Goal: Obtain resource: Download file/media

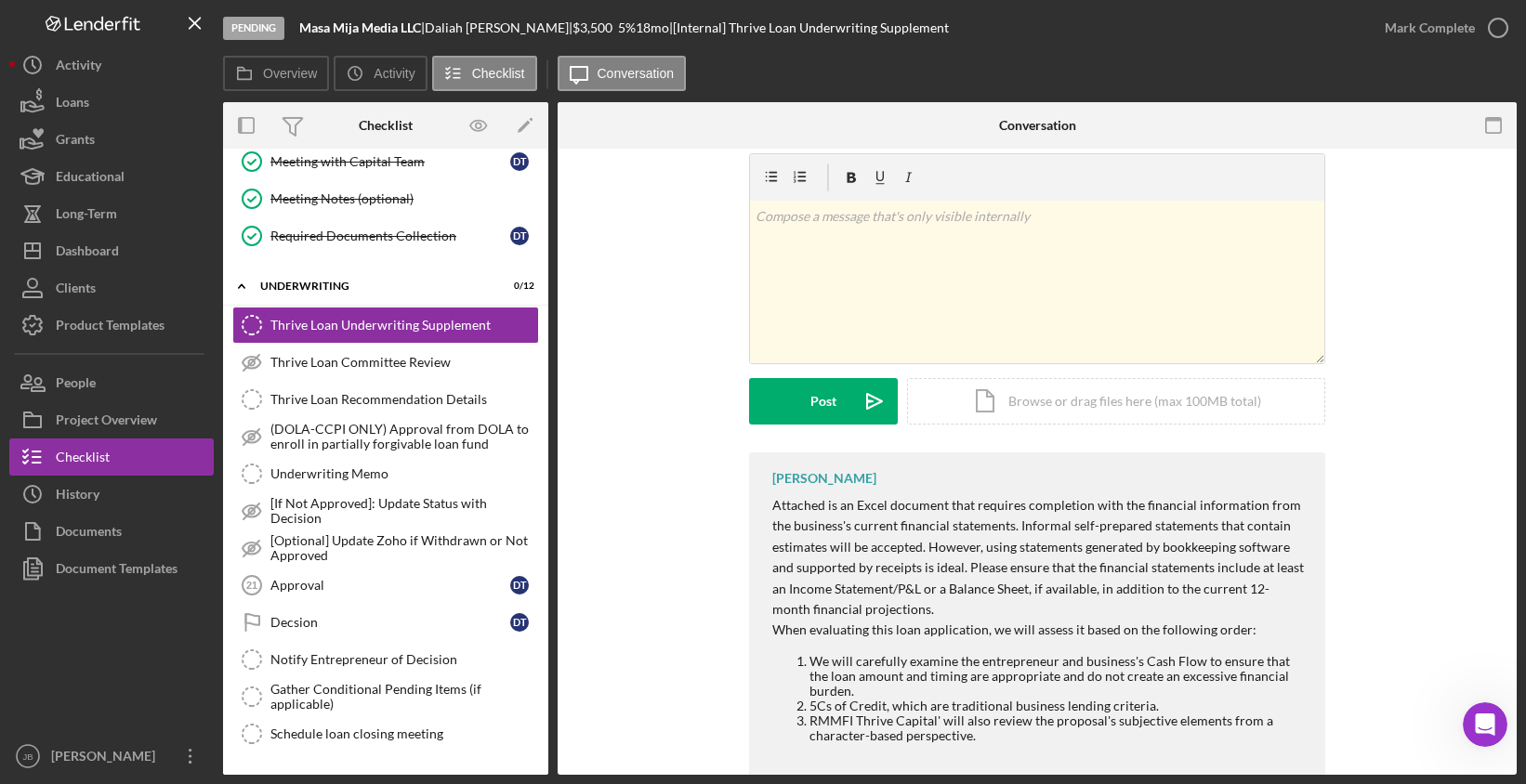
scroll to position [134, 0]
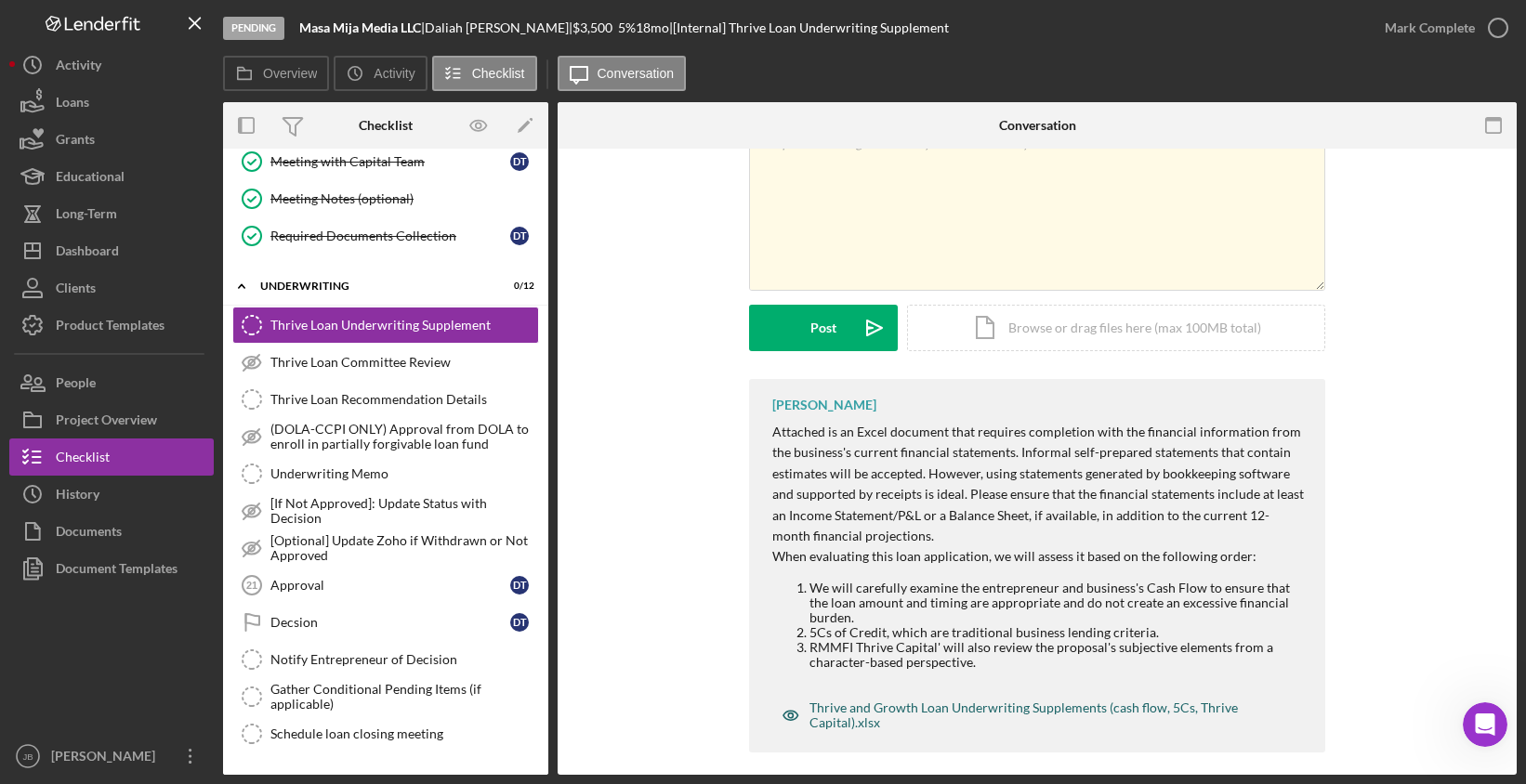
click at [905, 701] on div "Thrive and Growth Loan Underwriting Supplements (cash flow, 5Cs, Thrive Capital…" at bounding box center [1048, 716] width 478 height 30
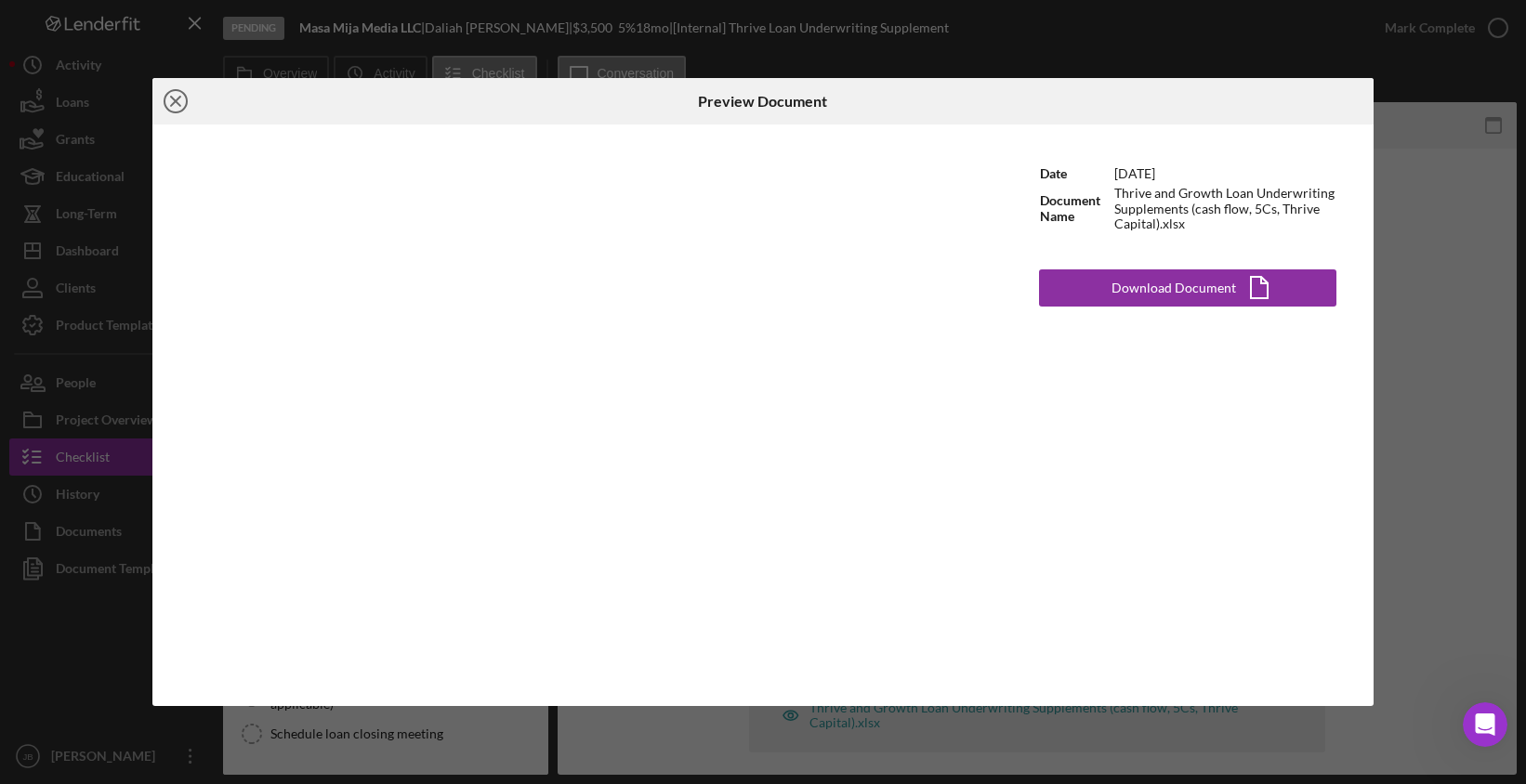
click at [170, 97] on icon "Icon/Close" at bounding box center [175, 101] width 47 height 47
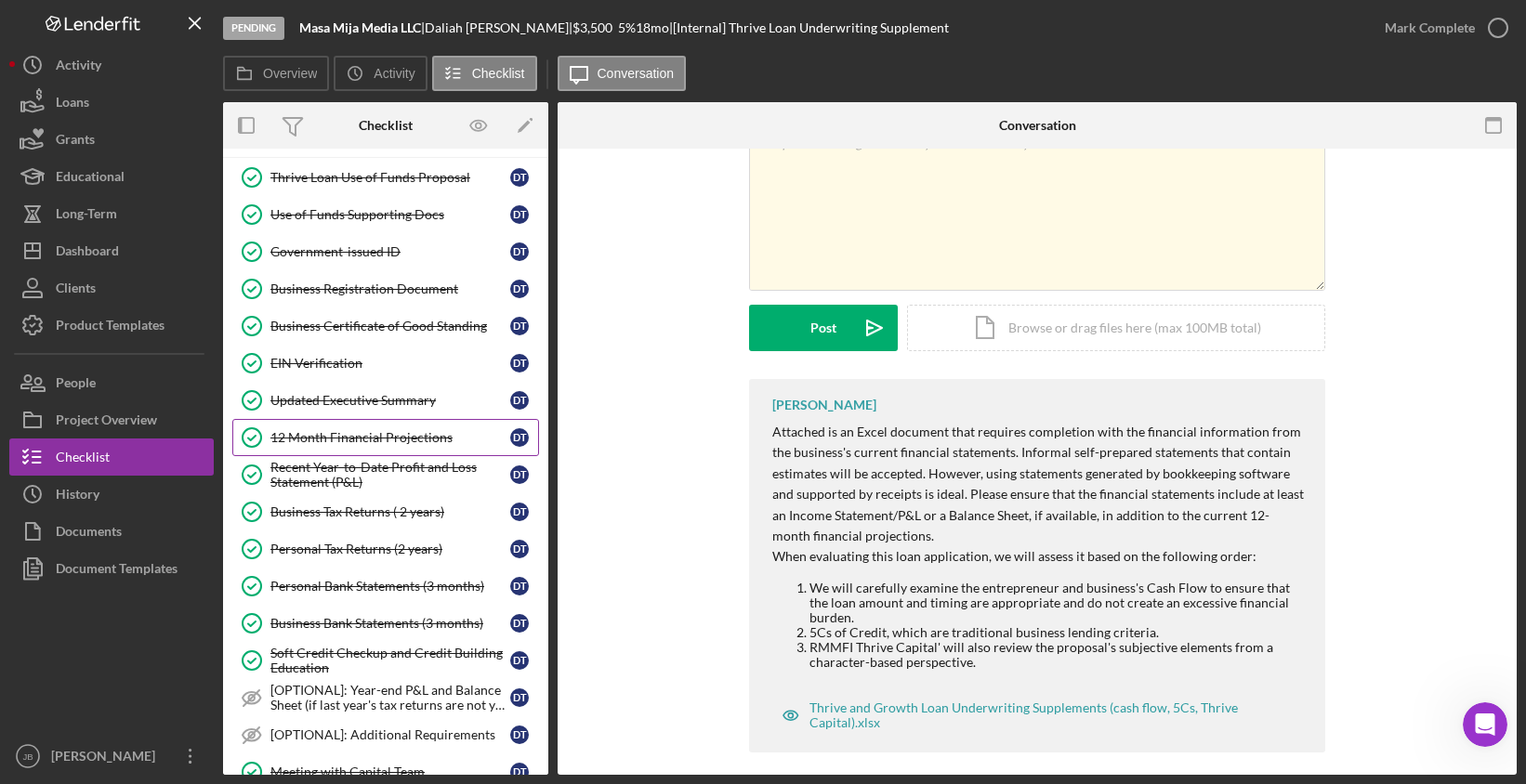
scroll to position [80, 0]
click at [412, 433] on div "12 Month Financial Projections" at bounding box center [390, 437] width 240 height 15
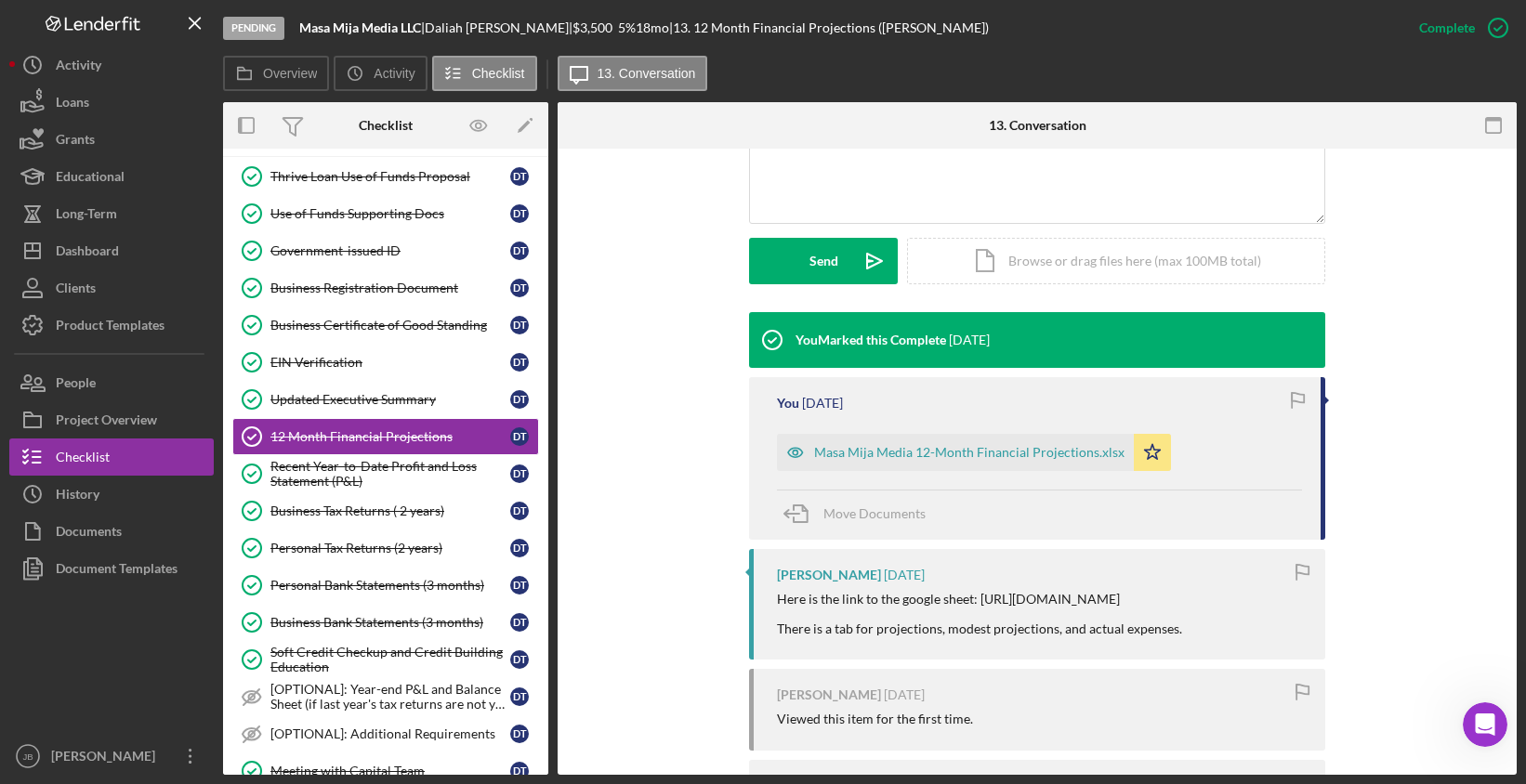
scroll to position [500, 0]
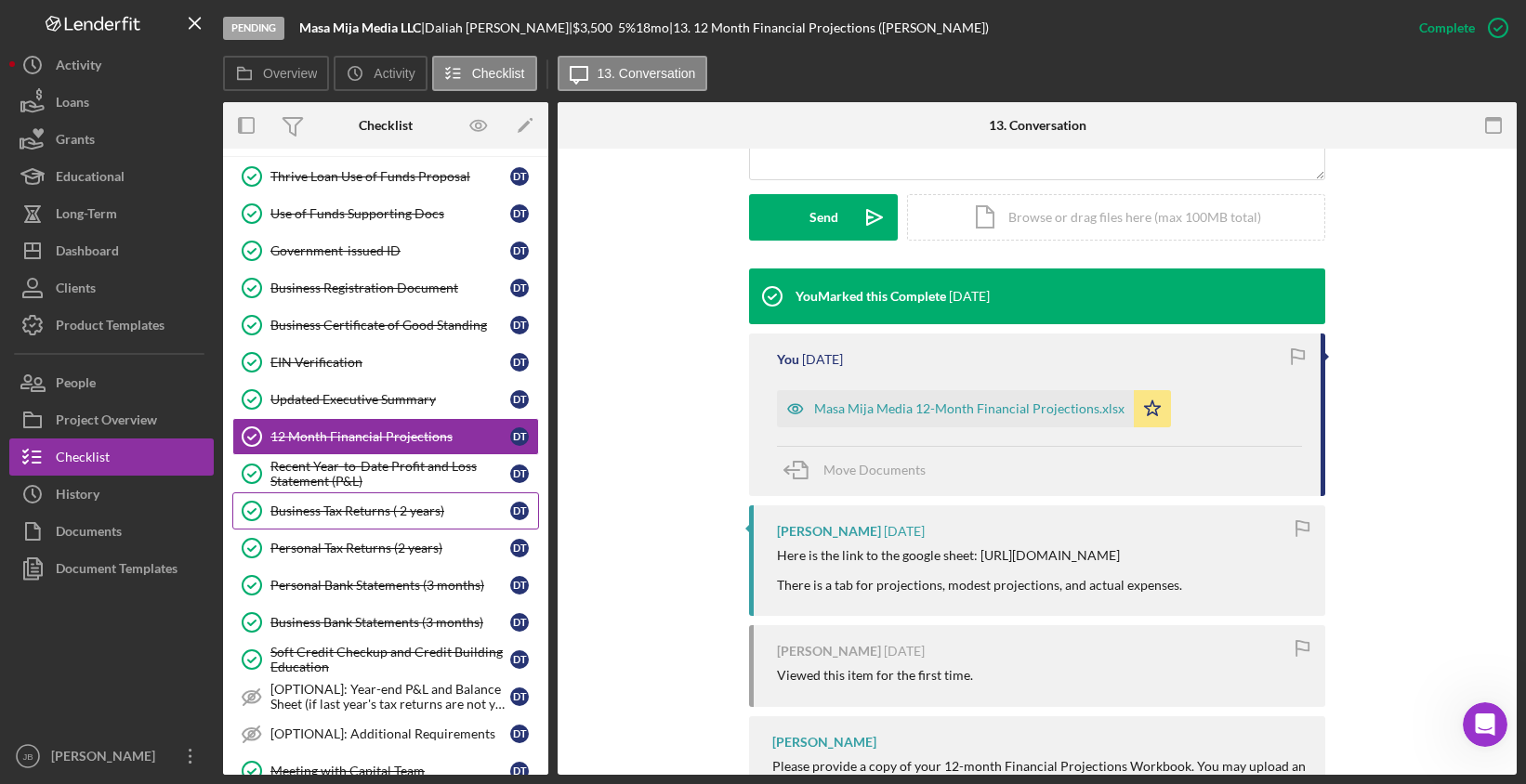
click at [408, 509] on div "Business Tax Returns ( 2 years)" at bounding box center [390, 511] width 240 height 15
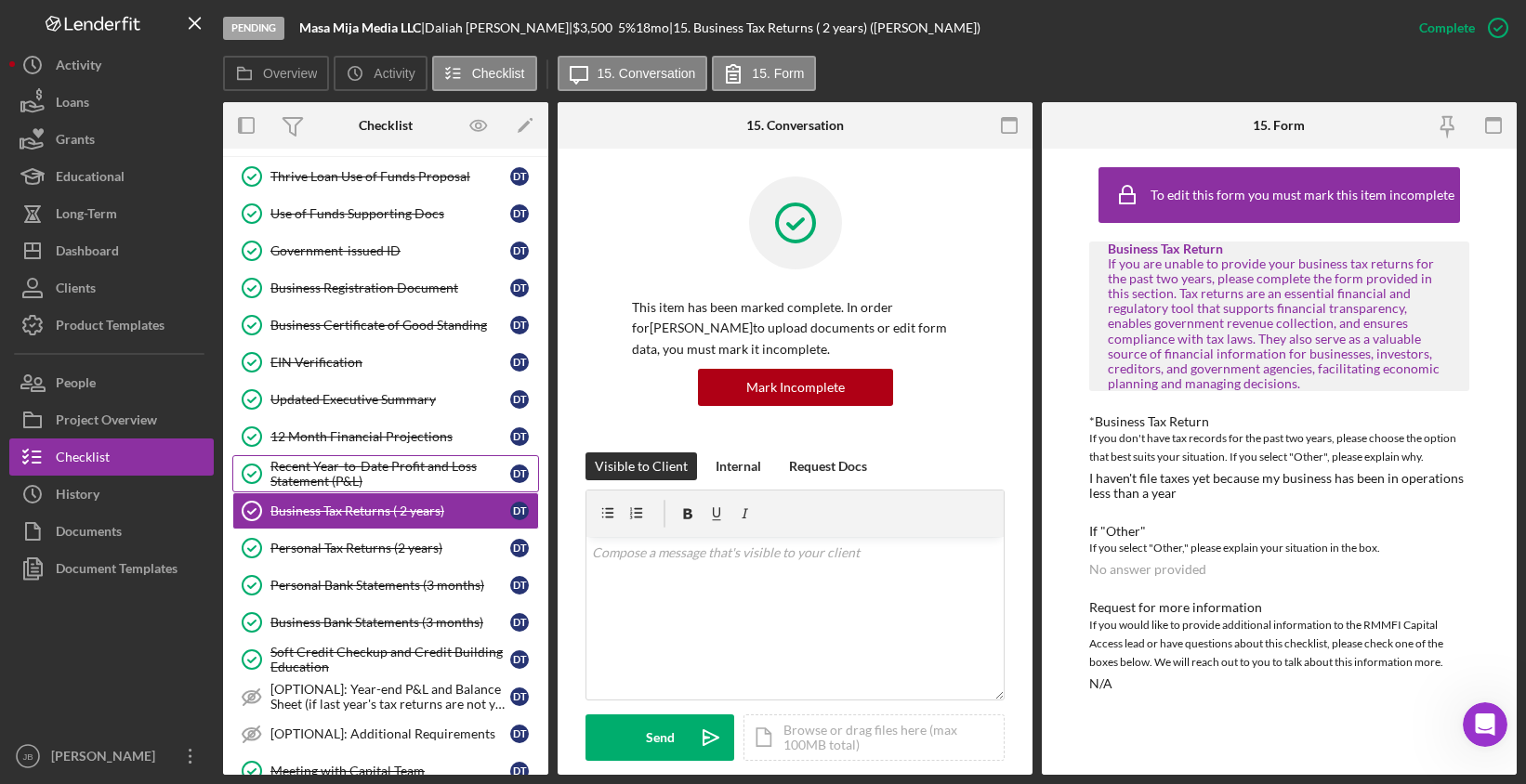
click at [462, 466] on div "Recent Year-to-Date Profit and Loss Statement (P&L)" at bounding box center [390, 474] width 240 height 30
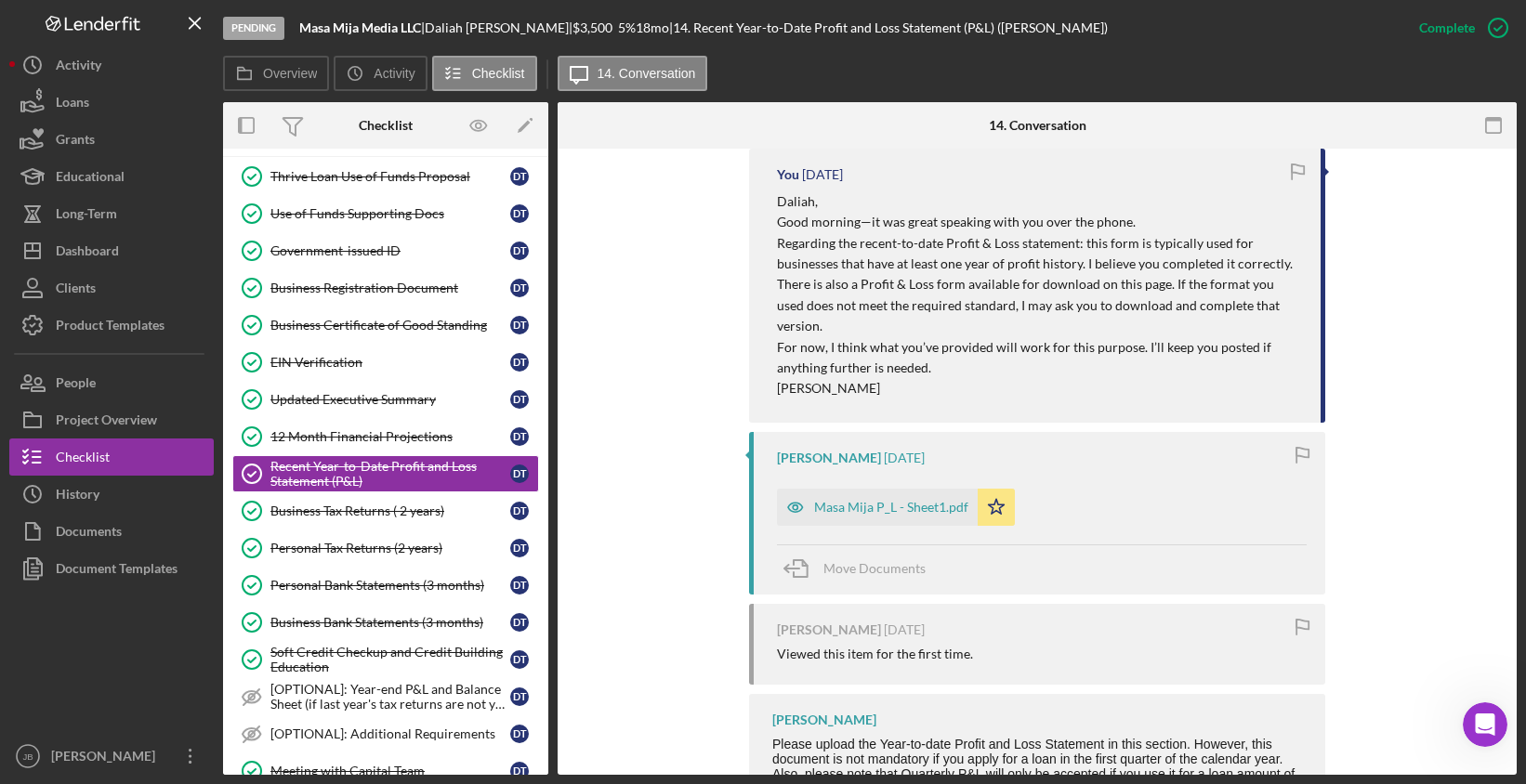
scroll to position [837, 0]
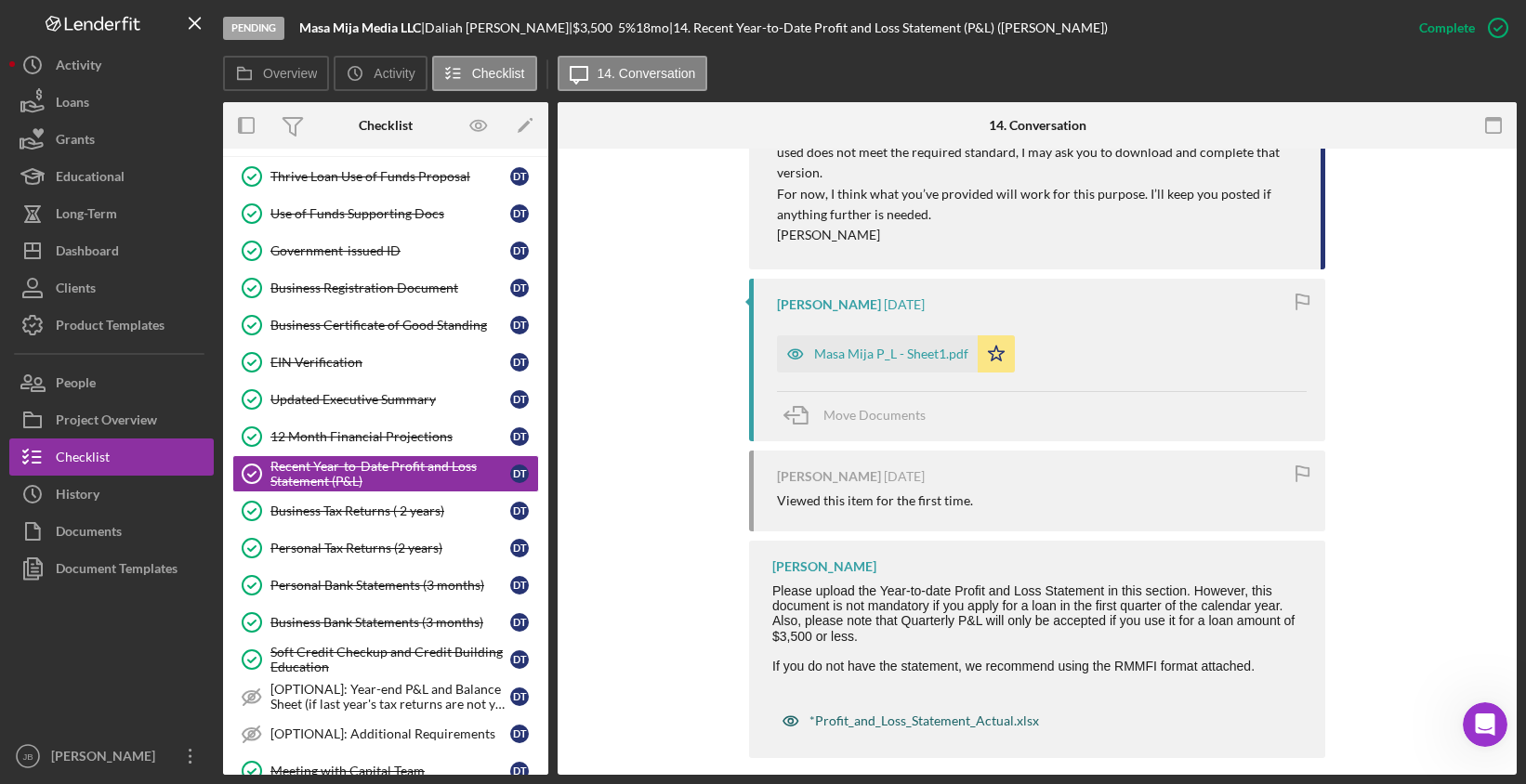
click at [885, 714] on div "*Profit_and_Loss_Statement_Actual.xlsx" at bounding box center [924, 721] width 230 height 15
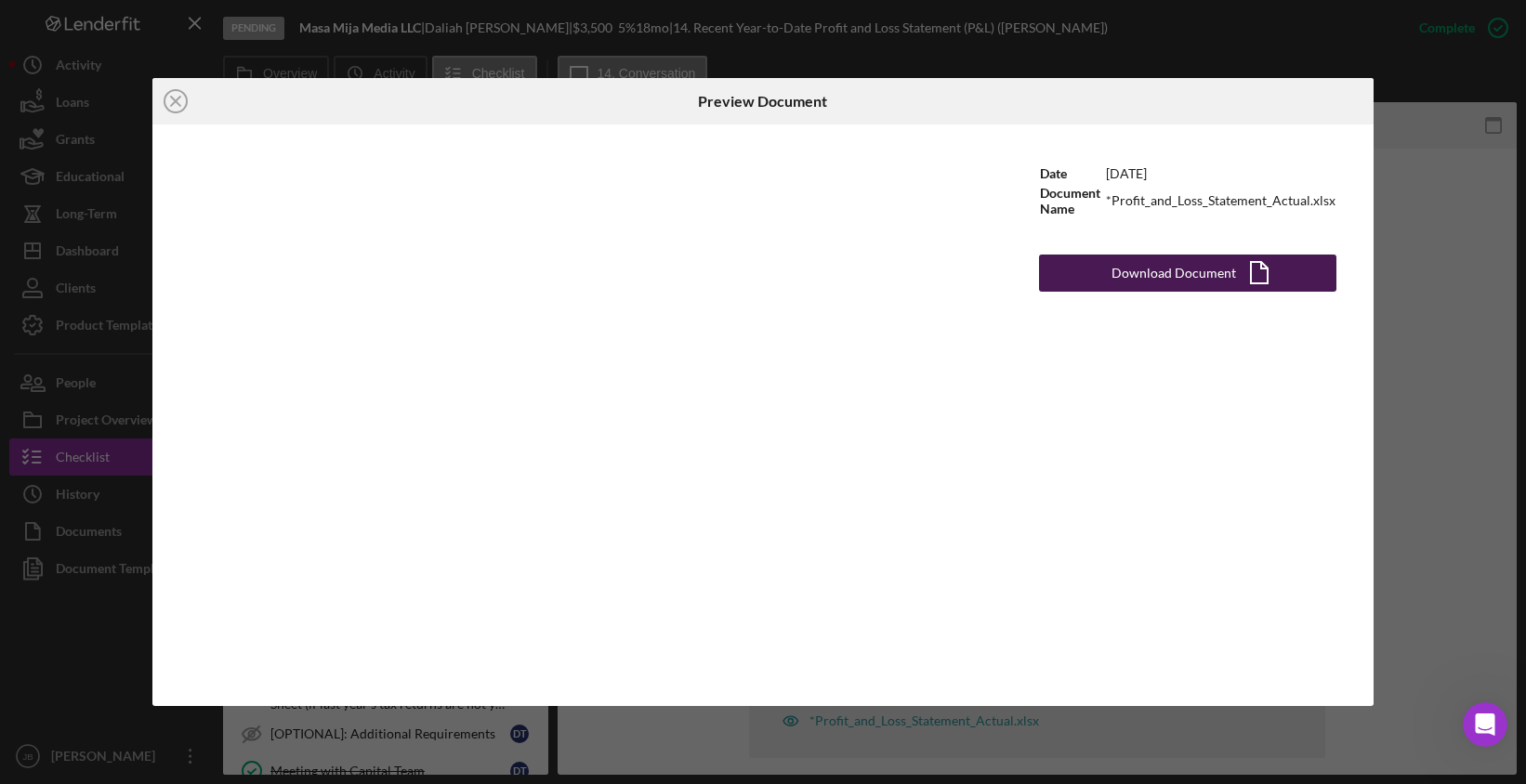
click at [1132, 272] on div "Download Document" at bounding box center [1173, 273] width 125 height 38
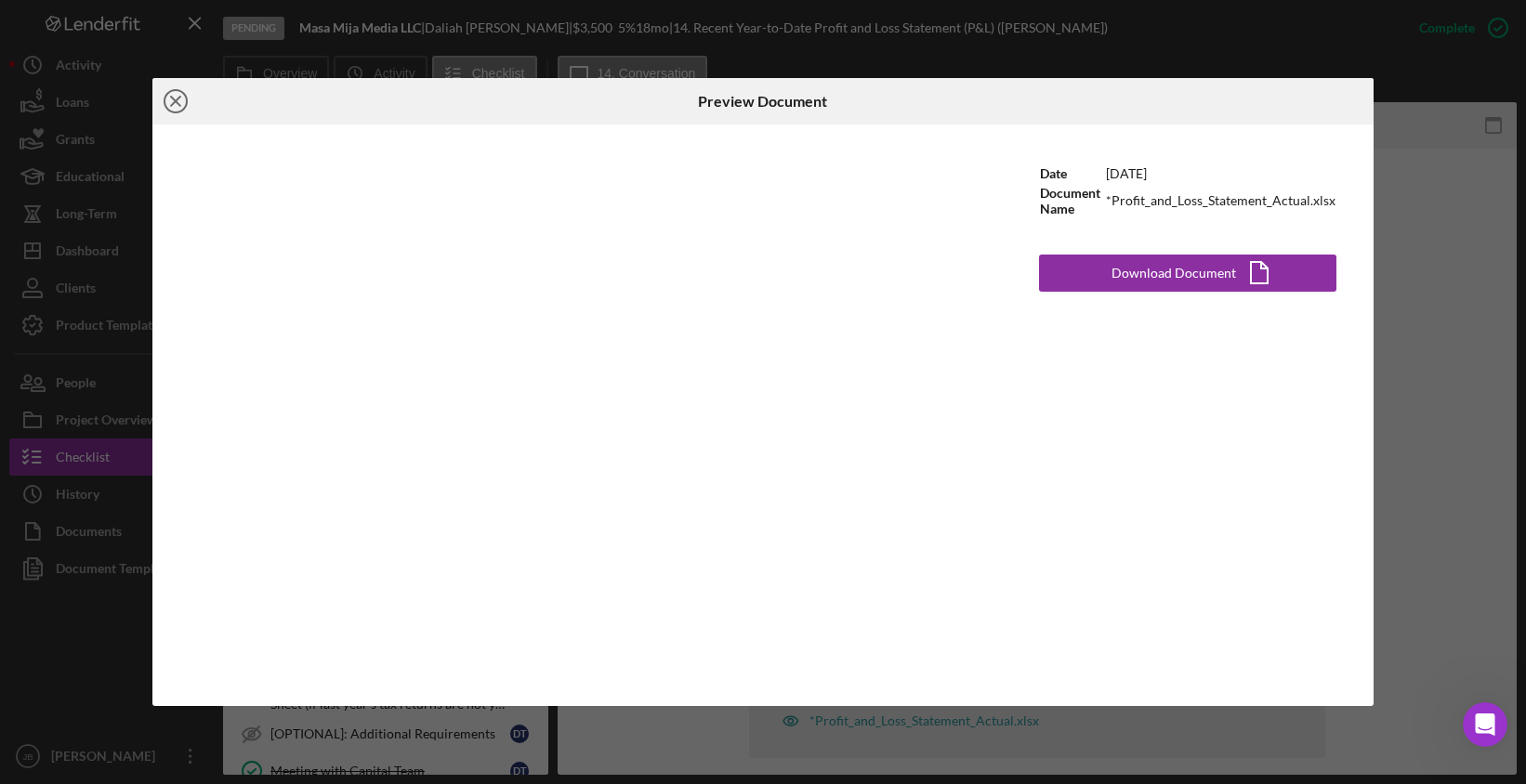
click at [173, 105] on icon "Icon/Close" at bounding box center [175, 101] width 47 height 47
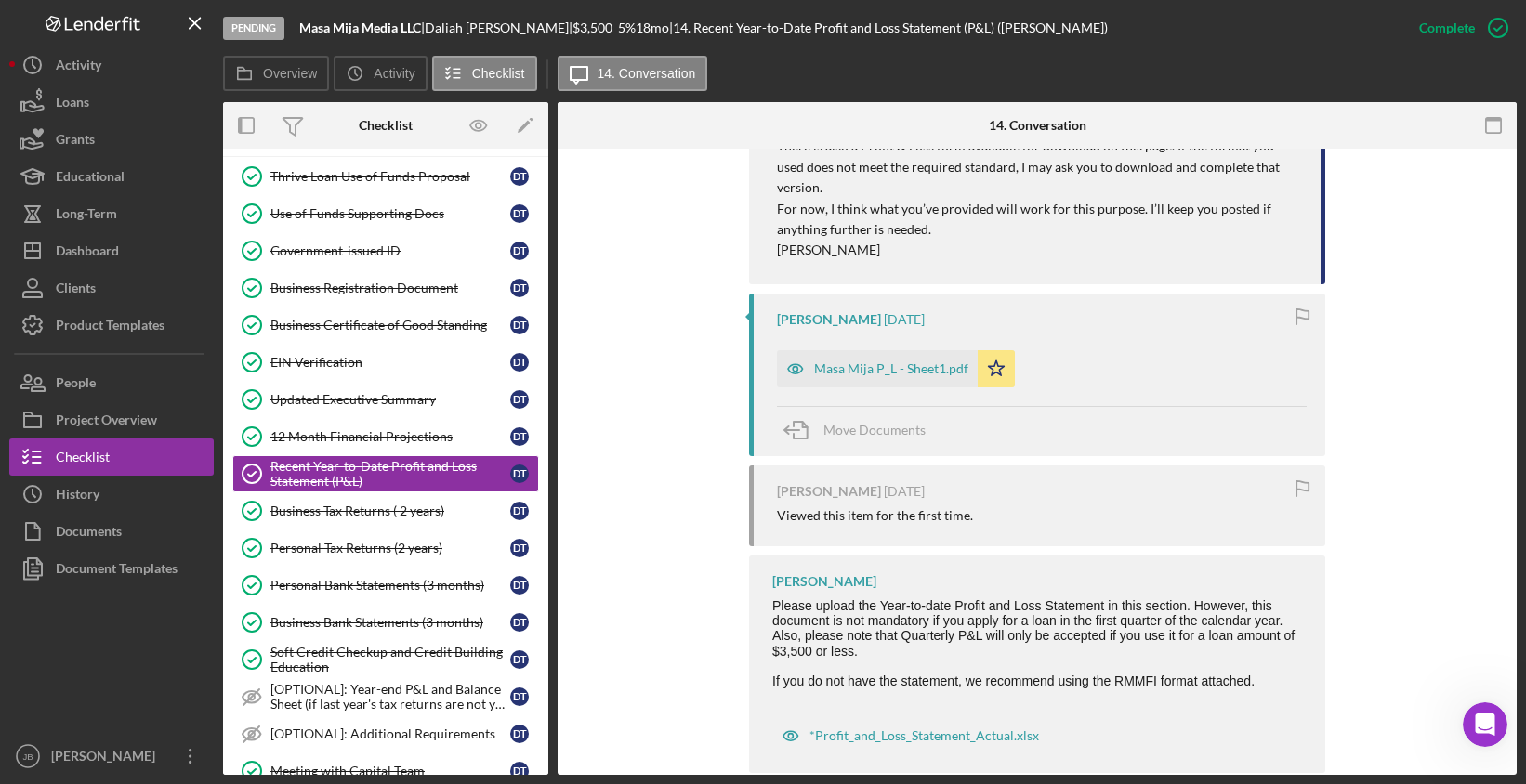
scroll to position [837, 0]
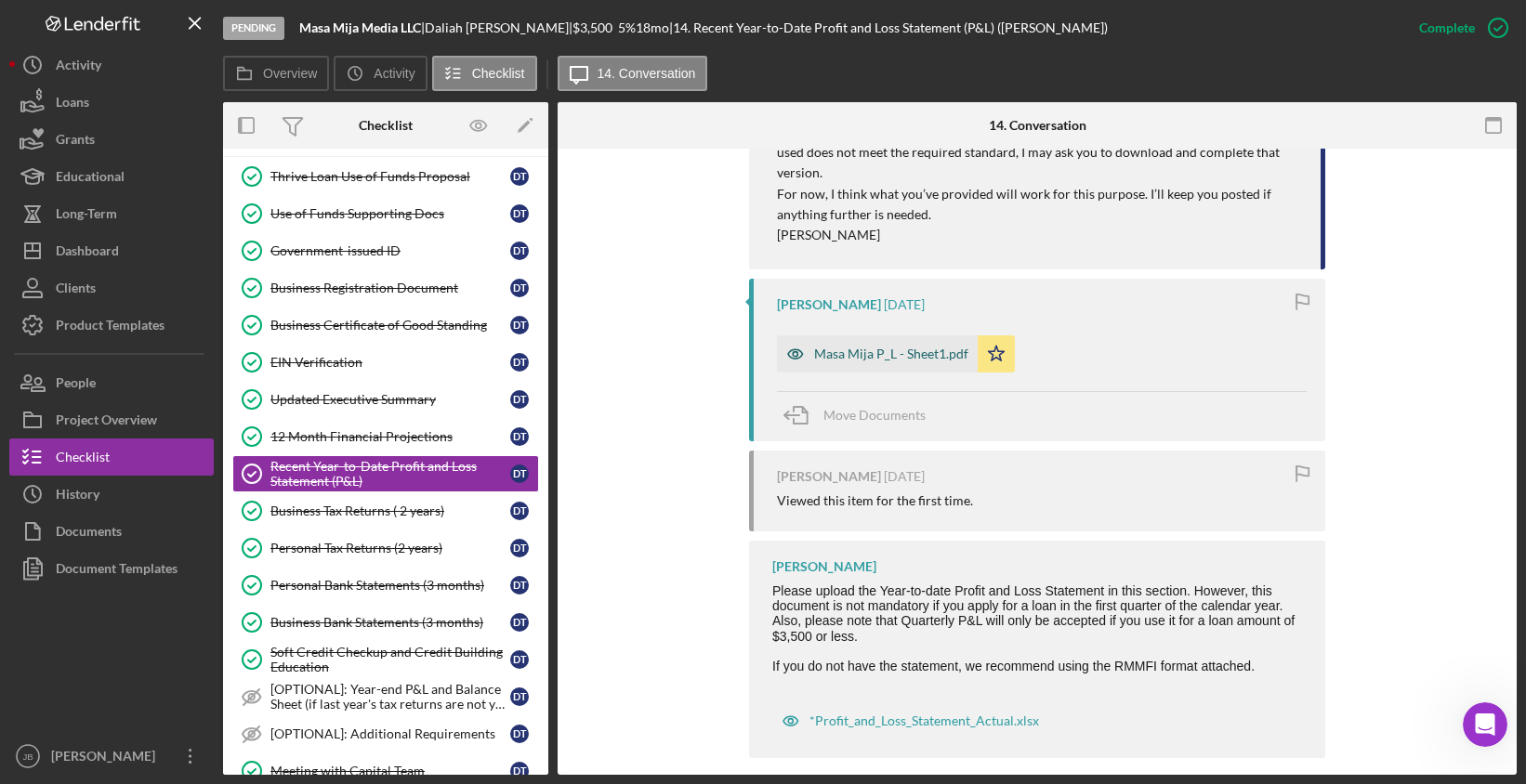
click at [864, 346] on div "Masa Mija P_L - Sheet1.pdf" at bounding box center [891, 353] width 154 height 15
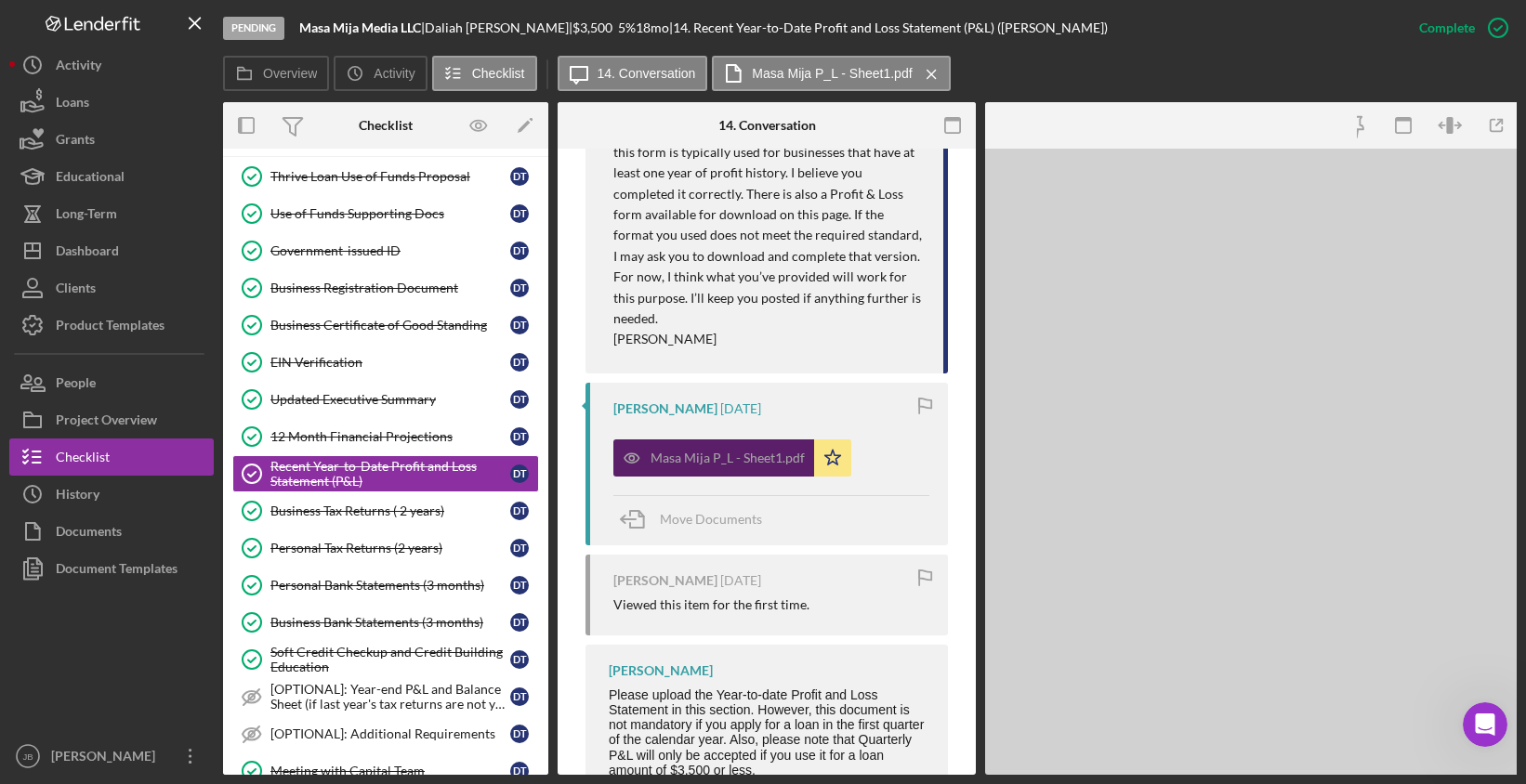
scroll to position [879, 0]
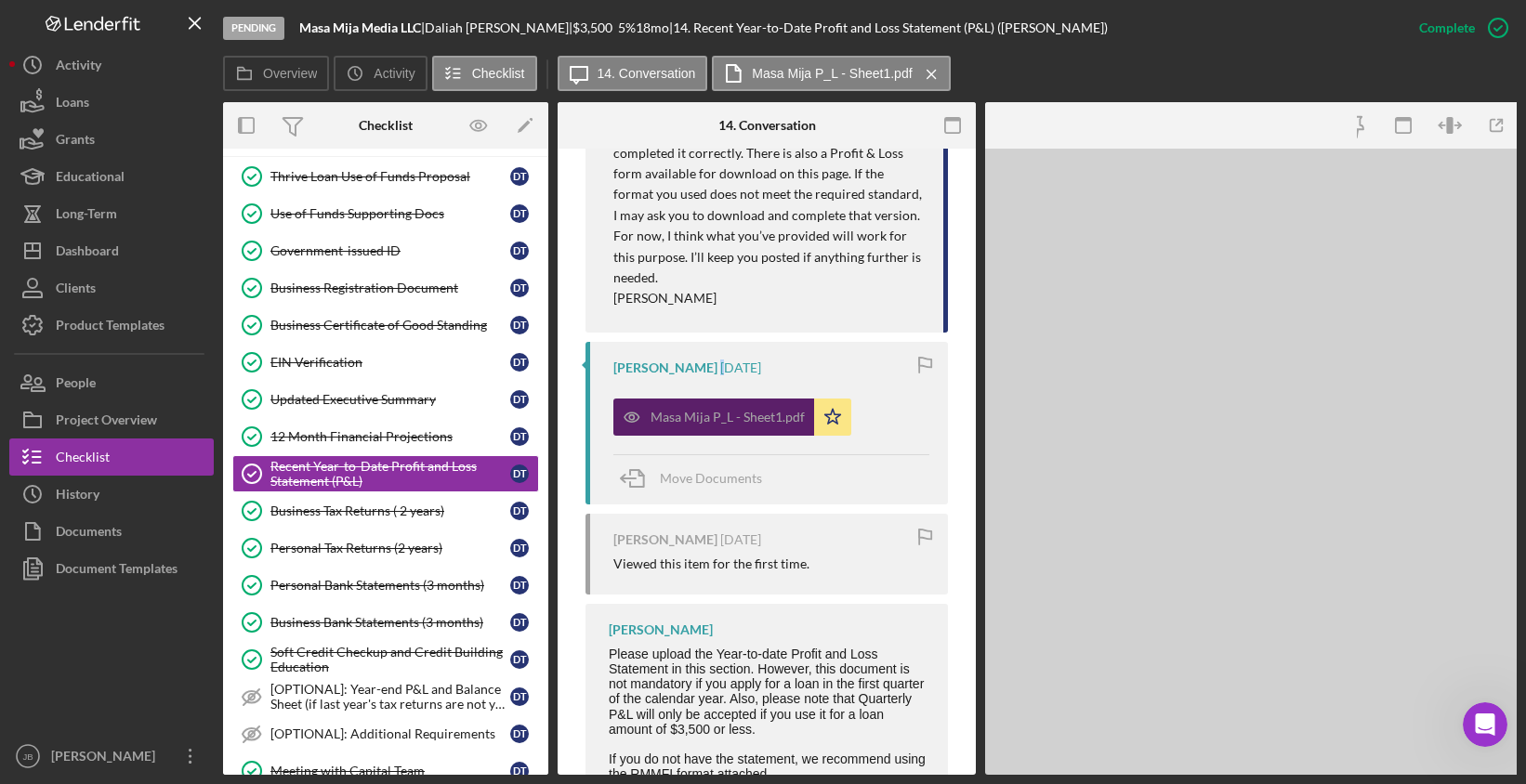
click at [864, 334] on div "You Marked this Complete 2 weeks ago You 3 weeks ago Daliah, Good morning—it wa…" at bounding box center [766, 392] width 362 height 965
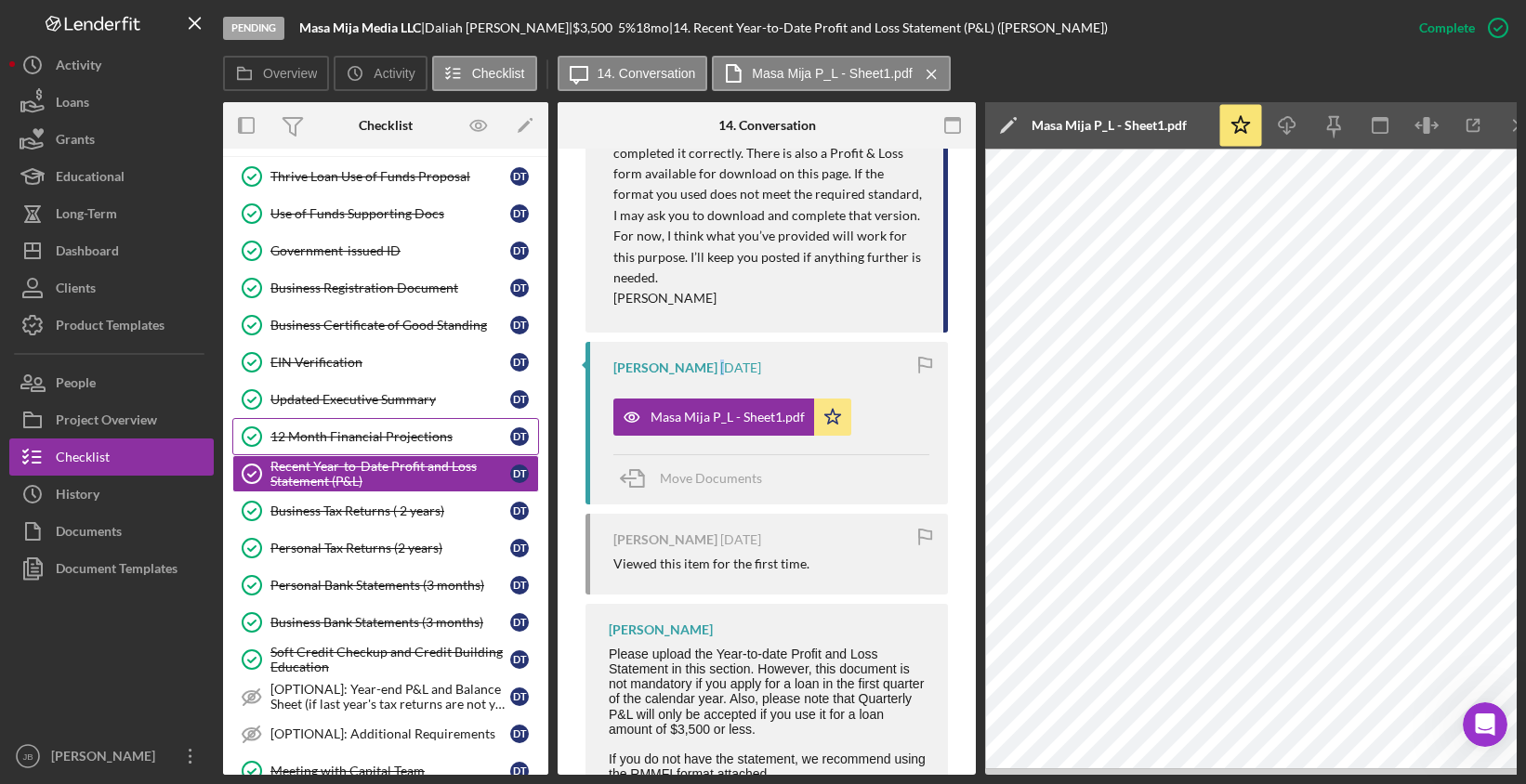
click at [424, 436] on div "12 Month Financial Projections" at bounding box center [390, 437] width 240 height 15
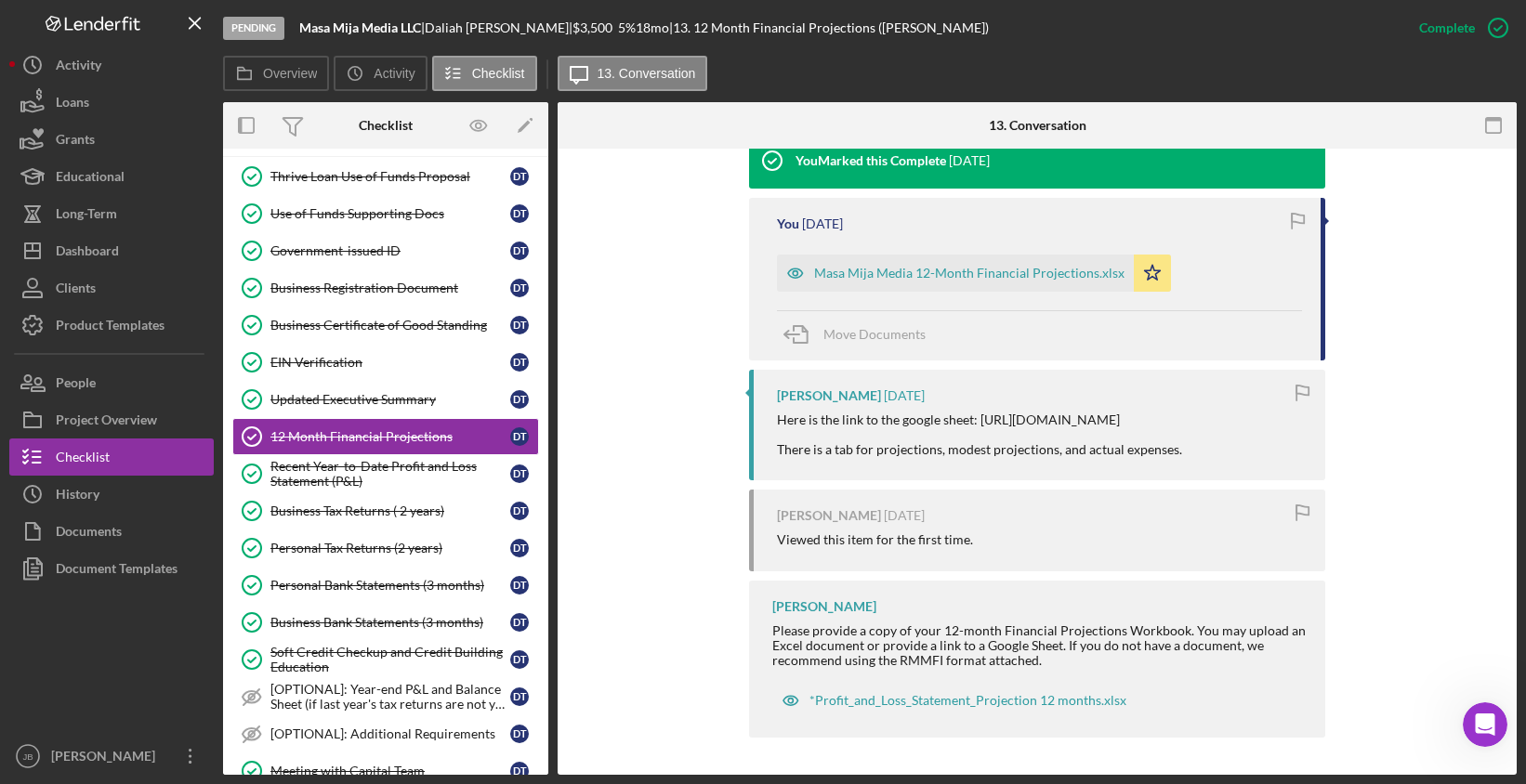
scroll to position [664, 0]
click at [859, 265] on div "Masa Mija Media 12-Month Financial Projections.xlsx" at bounding box center [968, 272] width 310 height 15
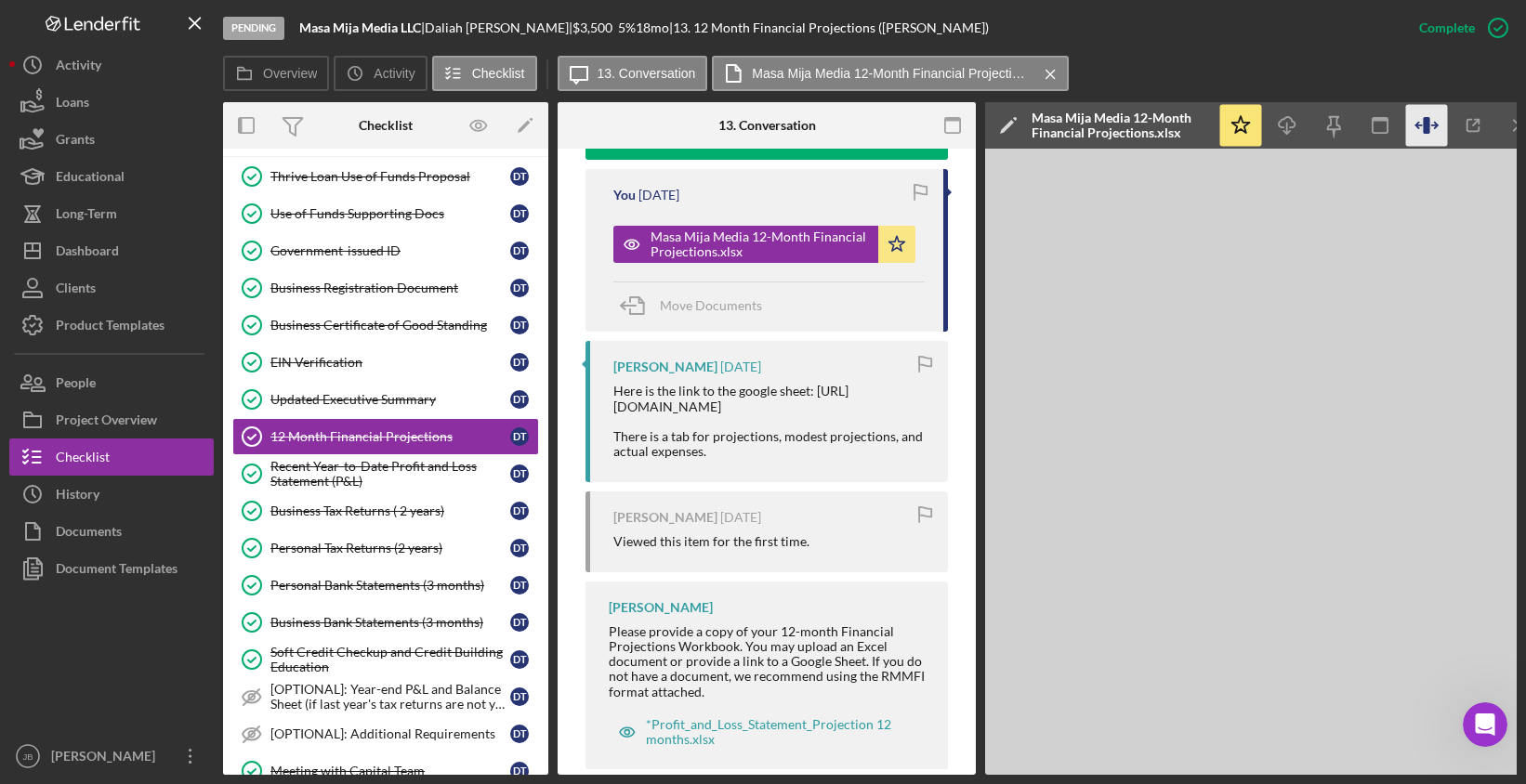
scroll to position [0, 14]
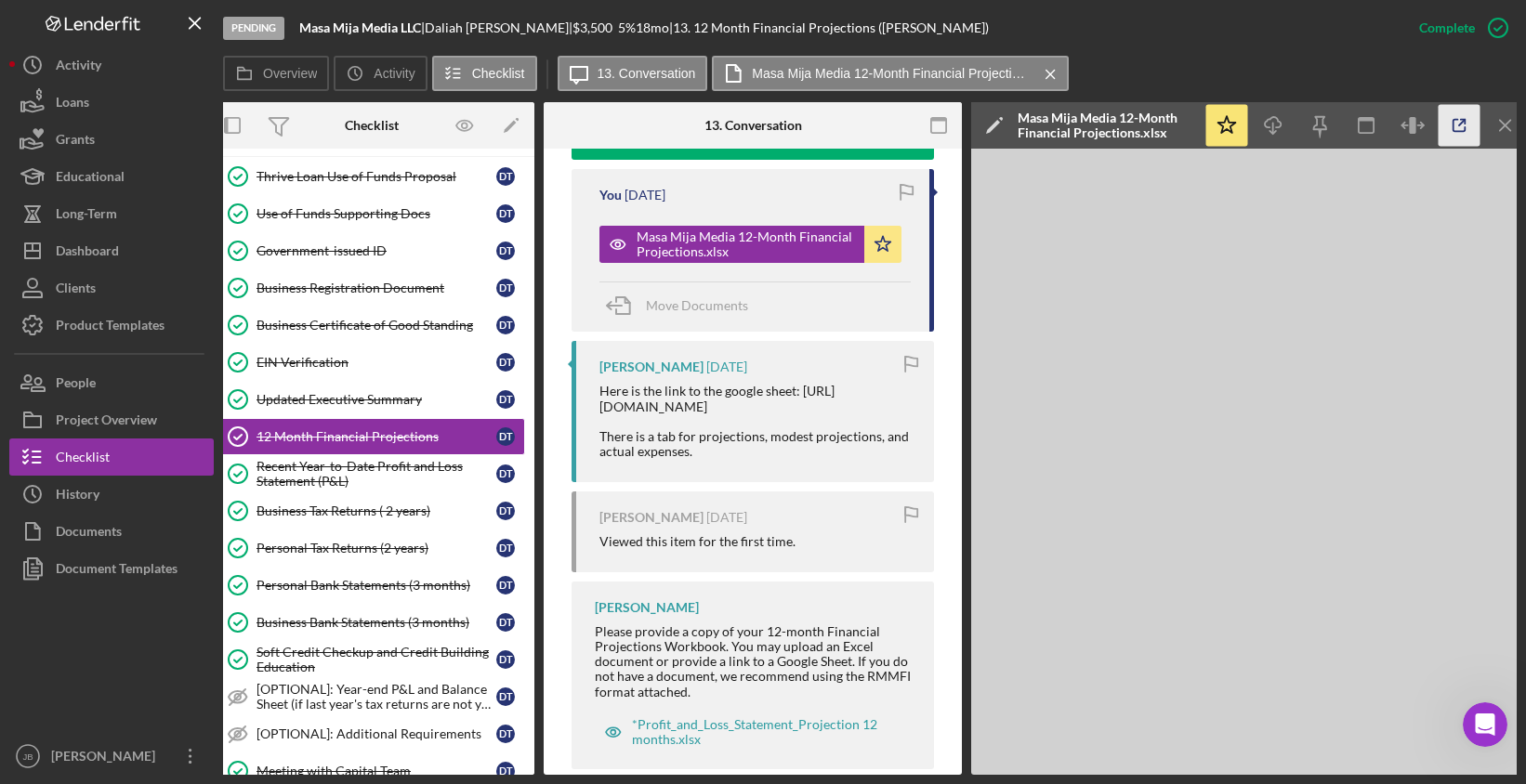
click at [1458, 123] on icon "button" at bounding box center [1460, 126] width 42 height 42
